Goal: Task Accomplishment & Management: Use online tool/utility

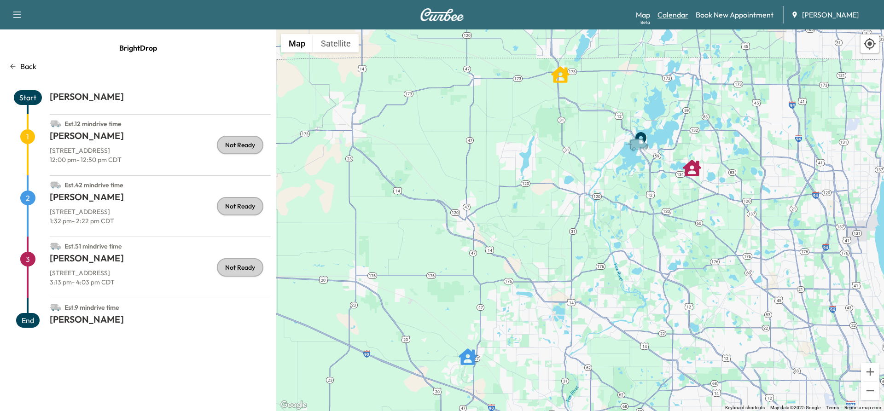
click at [679, 15] on link "Calendar" at bounding box center [673, 14] width 31 height 11
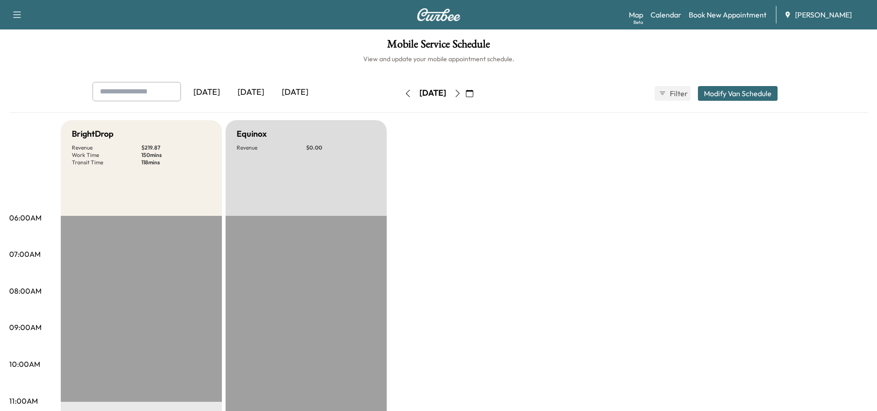
click at [461, 92] on icon "button" at bounding box center [457, 93] width 7 height 7
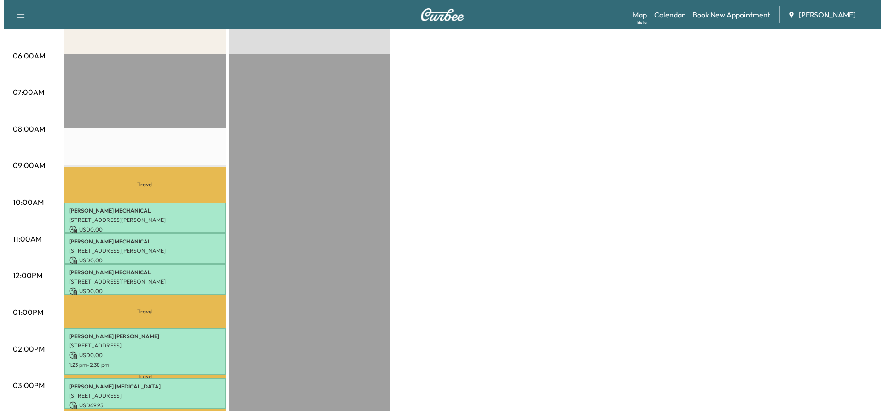
scroll to position [184, 0]
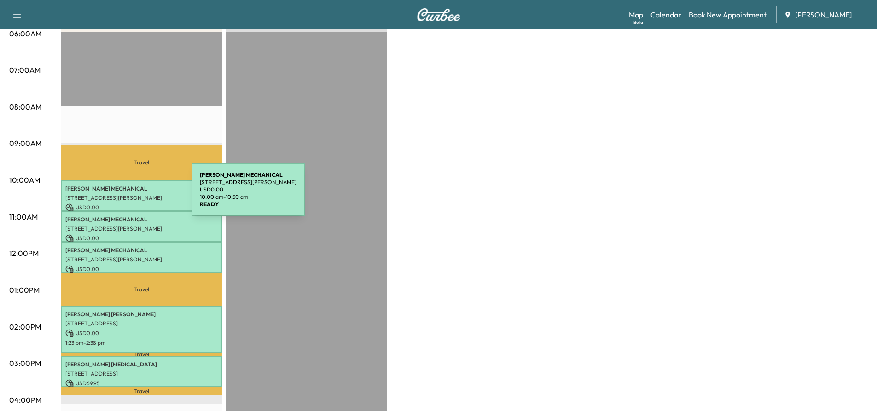
click at [122, 195] on p "[STREET_ADDRESS][PERSON_NAME]" at bounding box center [141, 197] width 152 height 7
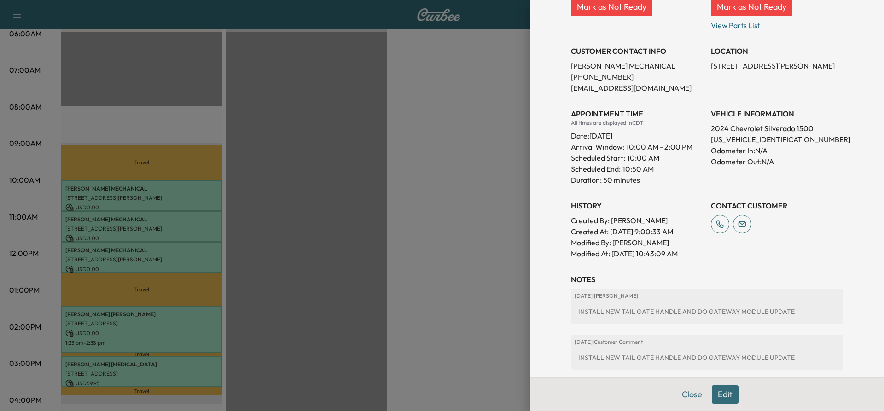
scroll to position [138, 0]
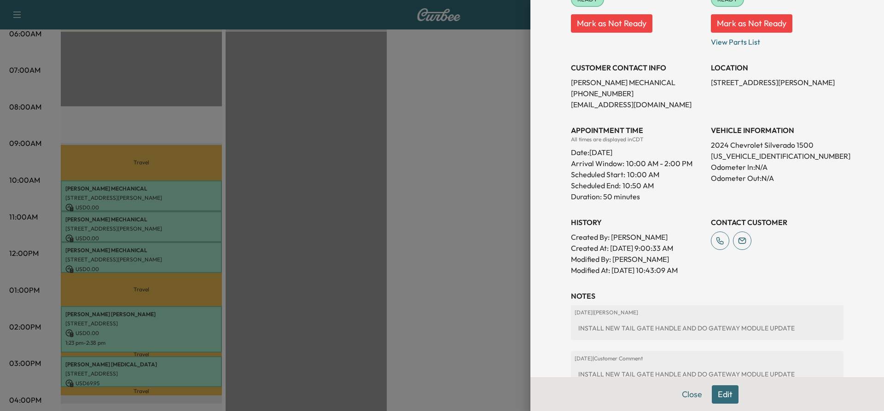
click at [131, 223] on div at bounding box center [442, 205] width 884 height 411
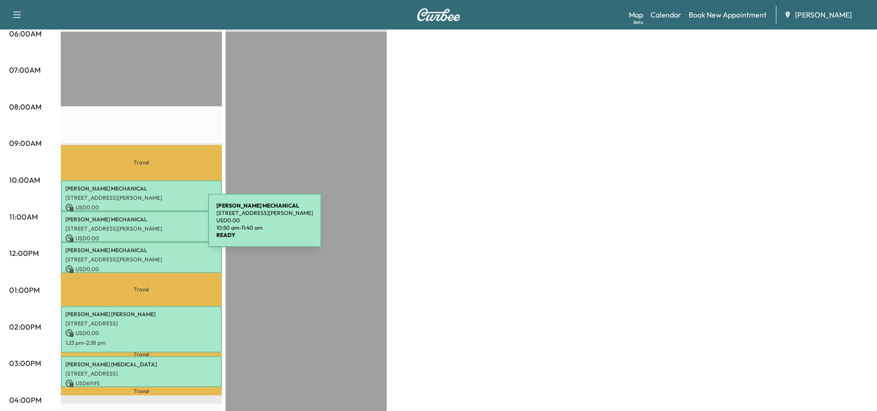
click at [139, 226] on p "[STREET_ADDRESS][PERSON_NAME]" at bounding box center [141, 228] width 152 height 7
